Goal: Information Seeking & Learning: Learn about a topic

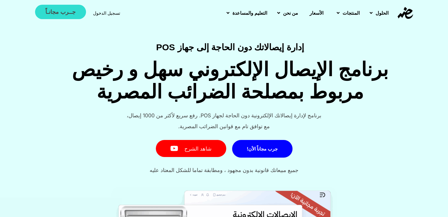
click at [66, 17] on link "جــرب مجانـاً" at bounding box center [60, 12] width 51 height 14
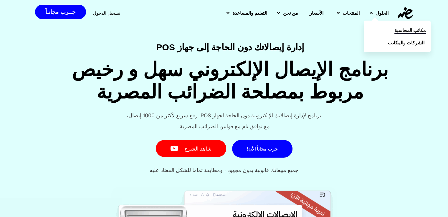
click at [394, 29] on span "مكاتب المحاسبة" at bounding box center [410, 30] width 32 height 7
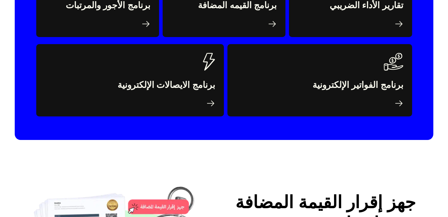
scroll to position [981, 0]
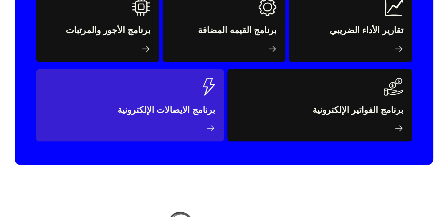
click at [180, 90] on link at bounding box center [130, 105] width 188 height 72
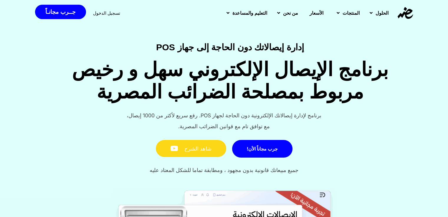
click at [211, 148] on link "شاهد الشرح" at bounding box center [191, 148] width 70 height 17
